Goal: Transaction & Acquisition: Purchase product/service

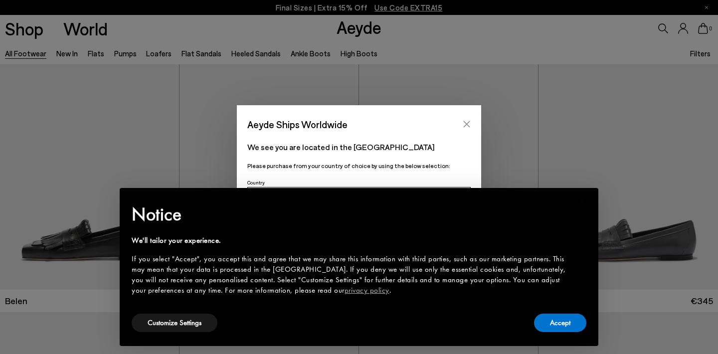
click at [466, 121] on icon "Close" at bounding box center [467, 124] width 8 height 8
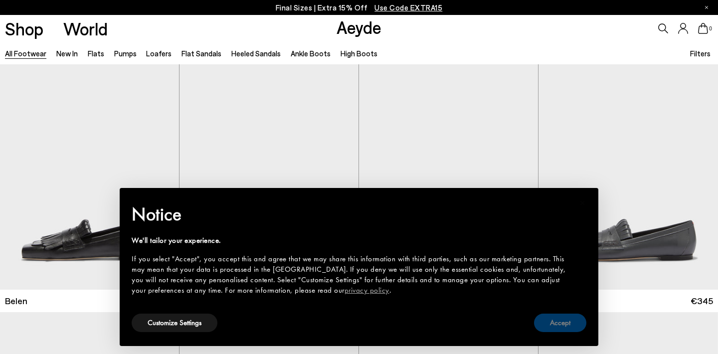
click at [572, 324] on button "Accept" at bounding box center [560, 323] width 52 height 18
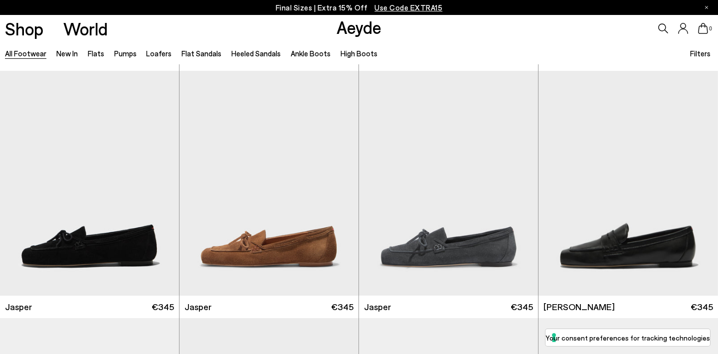
scroll to position [639, 0]
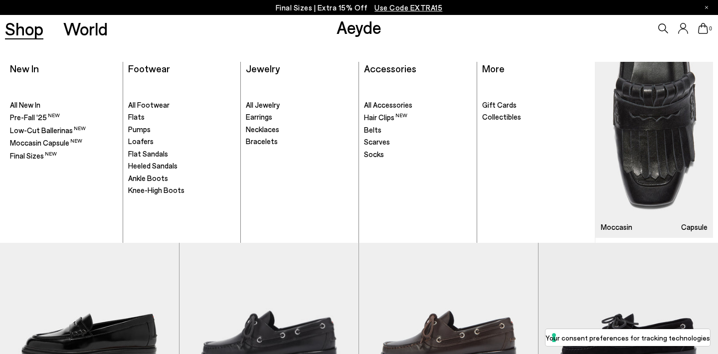
click at [27, 36] on link "Shop" at bounding box center [24, 28] width 38 height 17
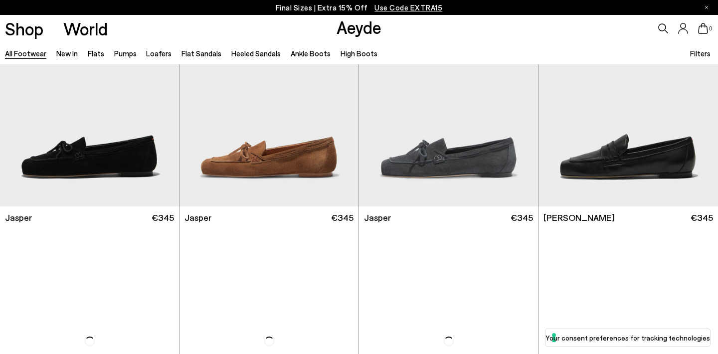
scroll to position [659, 0]
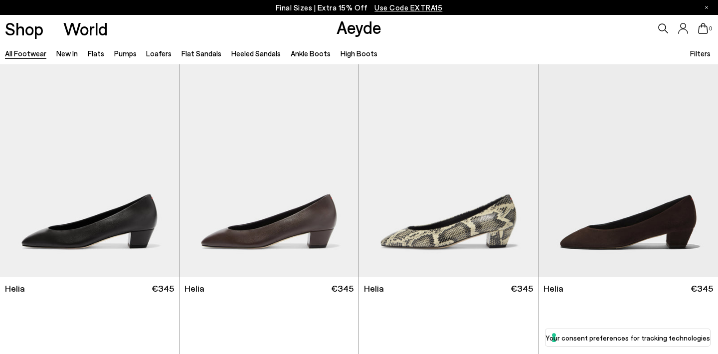
scroll to position [2222, 0]
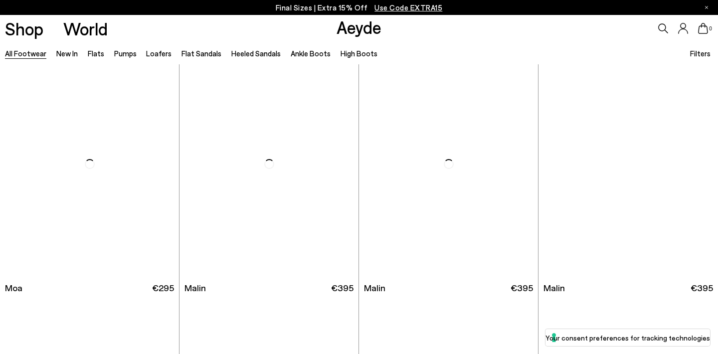
scroll to position [4677, 0]
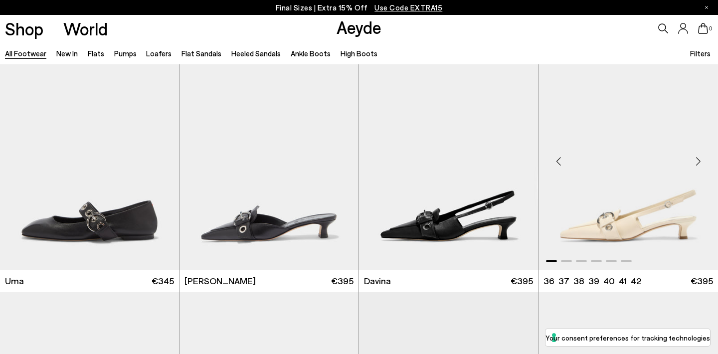
scroll to position [5475, 0]
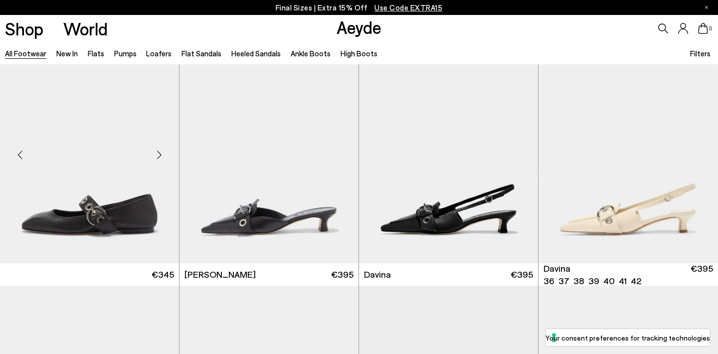
click at [66, 210] on img at bounding box center [89, 150] width 179 height 225
